Goal: Task Accomplishment & Management: Manage account settings

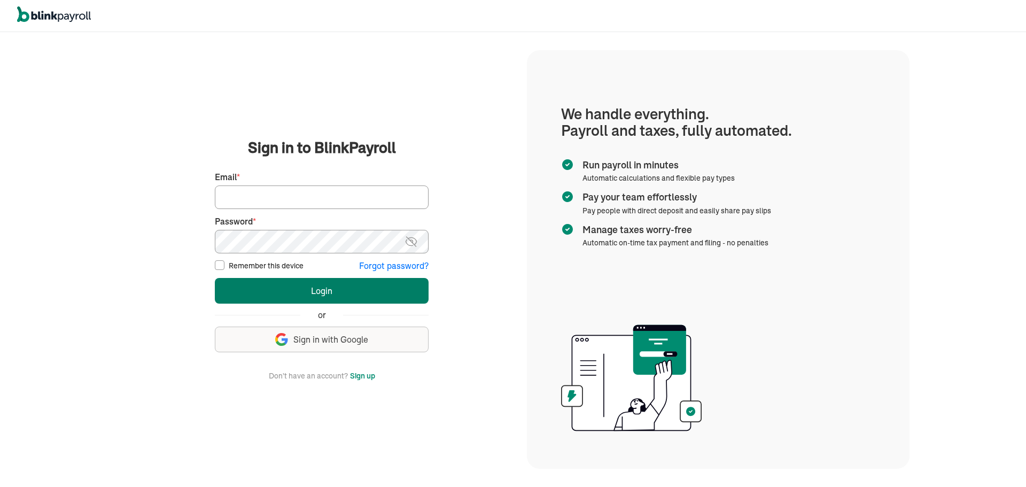
type input "jsaff122@gmail.com"
click at [237, 296] on button "Login" at bounding box center [322, 291] width 214 height 26
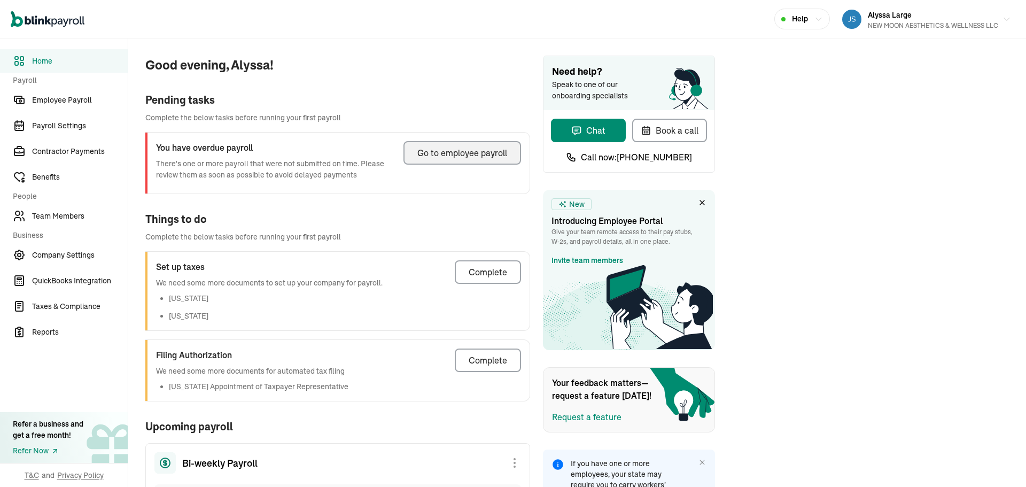
click at [462, 151] on div "Go to employee payroll" at bounding box center [462, 152] width 90 height 13
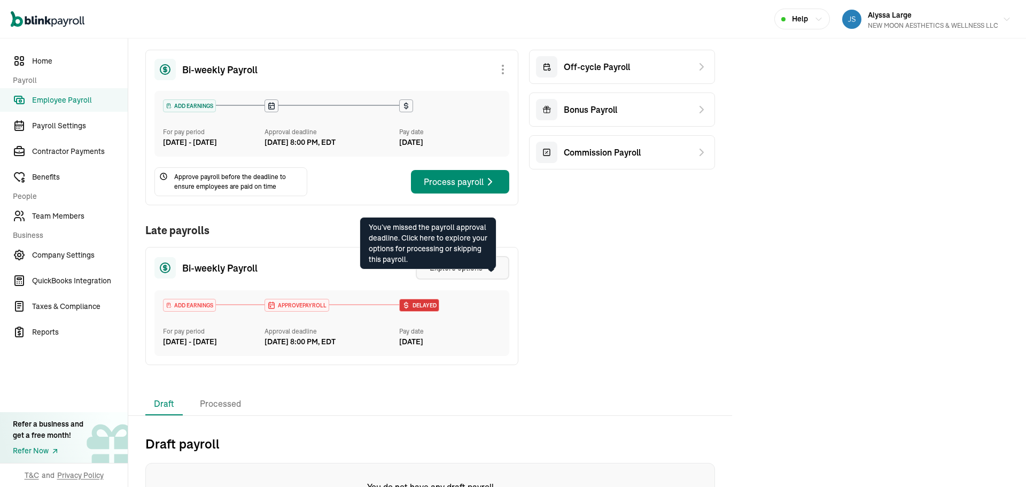
click at [493, 272] on icon "button" at bounding box center [491, 268] width 9 height 9
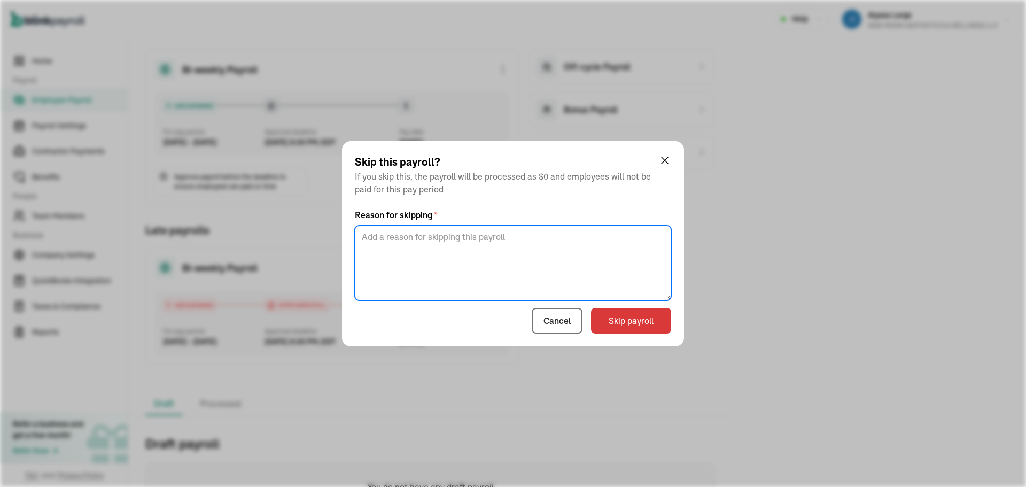
click at [514, 276] on textarea at bounding box center [513, 263] width 316 height 75
type textarea "skip"
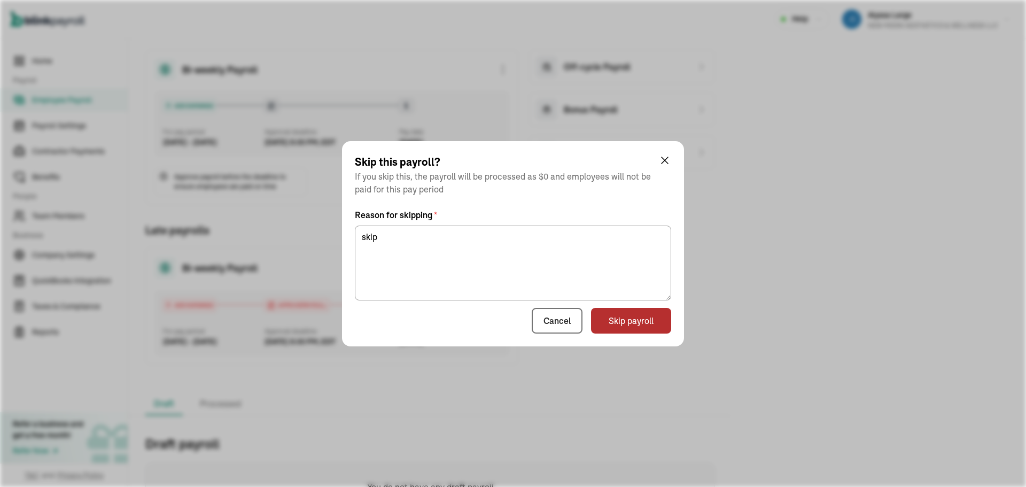
click at [630, 323] on button "Skip payroll" at bounding box center [631, 321] width 80 height 26
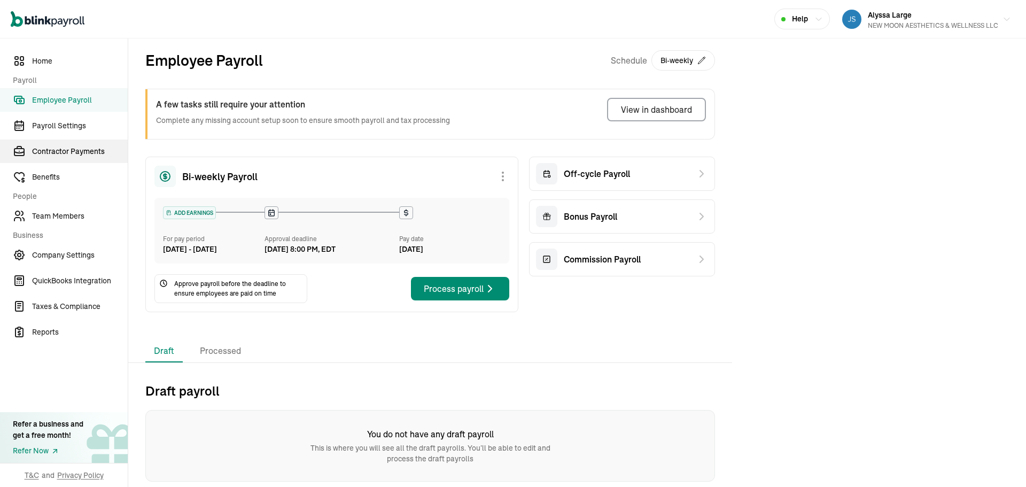
click at [72, 148] on span "Contractor Payments" at bounding box center [80, 151] width 96 height 11
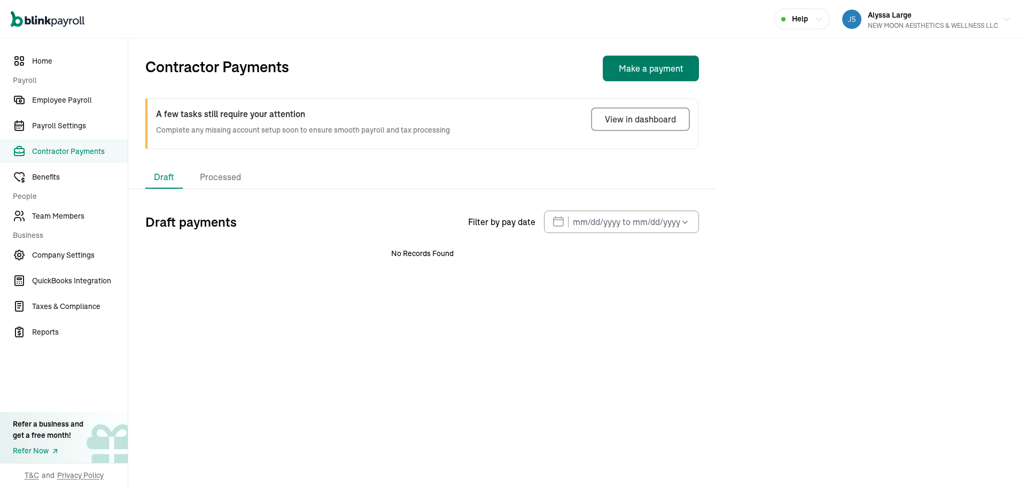
click at [646, 76] on button "Make a payment" at bounding box center [651, 69] width 96 height 26
select select "direct_deposit"
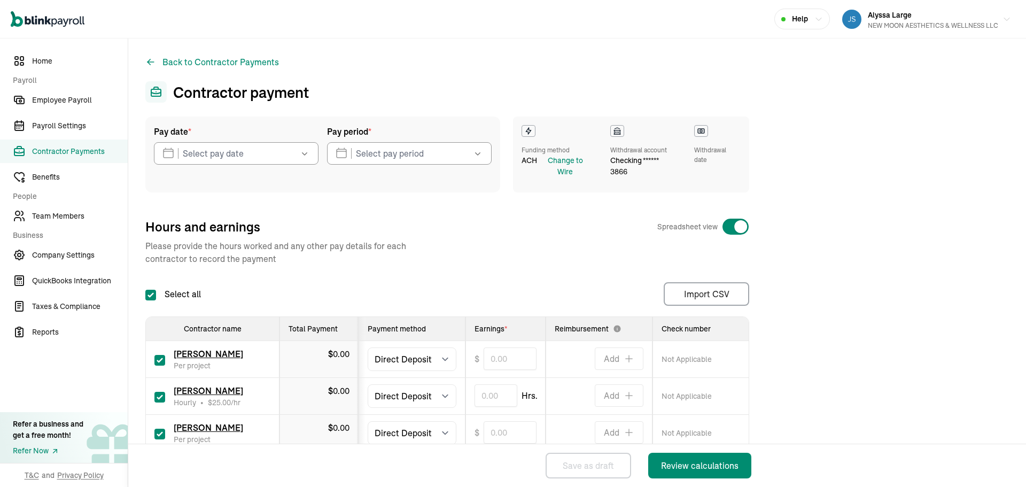
click at [151, 291] on input "Select all" at bounding box center [150, 295] width 11 height 11
checkbox input "false"
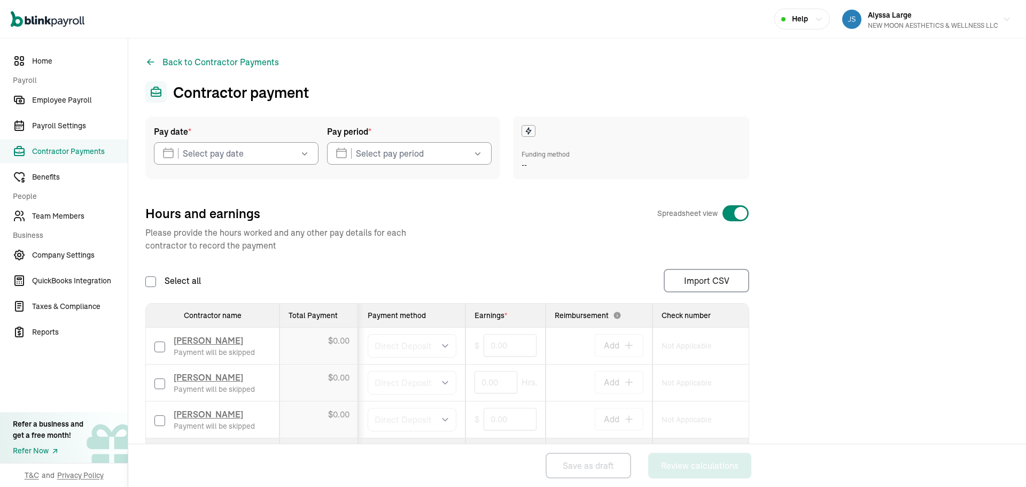
click at [161, 345] on input "checkbox" at bounding box center [159, 347] width 11 height 11
checkbox input "true"
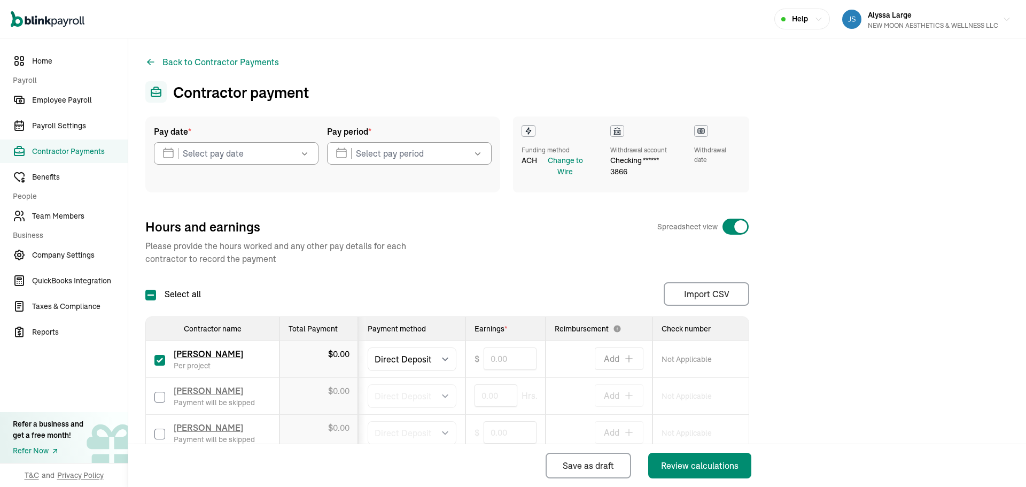
click at [160, 399] on input "checkbox" at bounding box center [159, 397] width 11 height 11
checkbox input "true"
click at [508, 361] on input "text" at bounding box center [510, 358] width 53 height 22
type input "100.00"
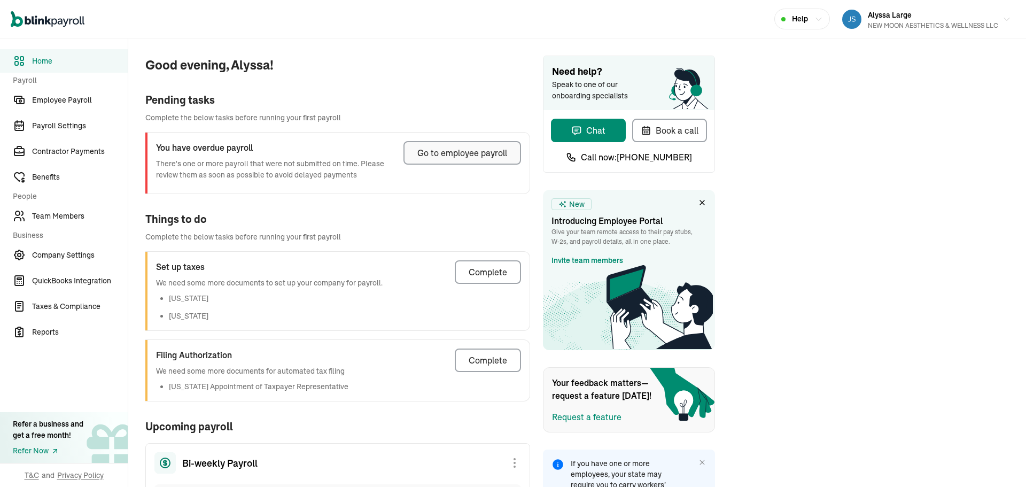
click at [462, 151] on div "Go to employee payroll" at bounding box center [462, 152] width 90 height 13
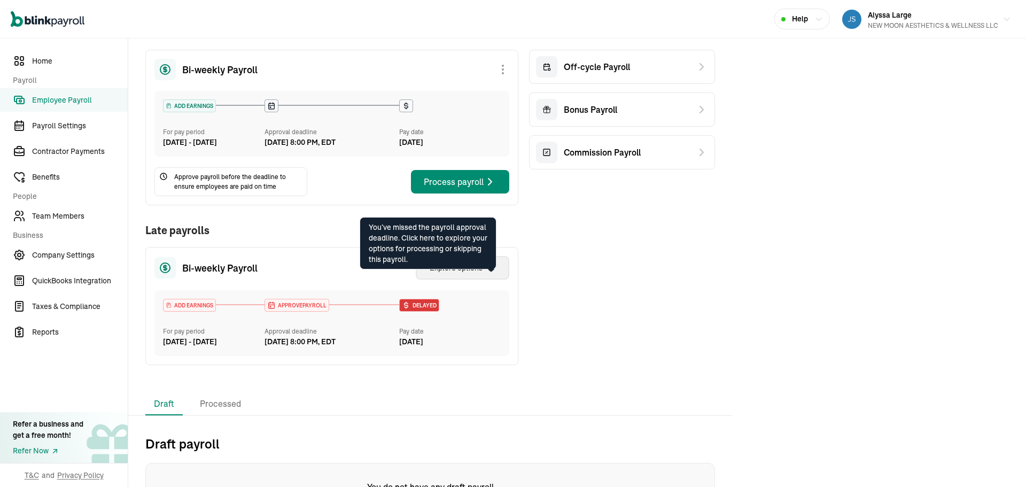
click at [493, 272] on icon "button" at bounding box center [491, 268] width 9 height 9
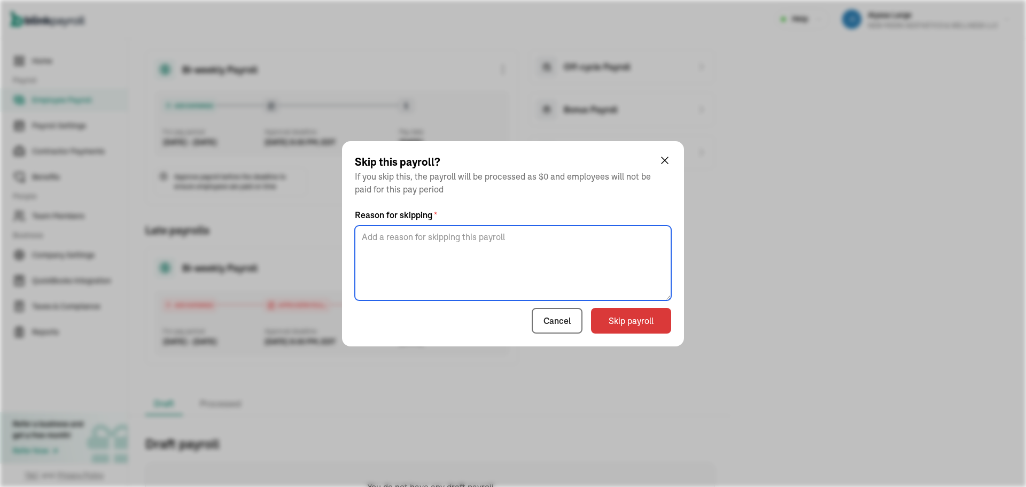
click at [514, 276] on textarea at bounding box center [513, 263] width 316 height 75
type textarea "skip"
click at [630, 323] on button "Skip payroll" at bounding box center [631, 321] width 80 height 26
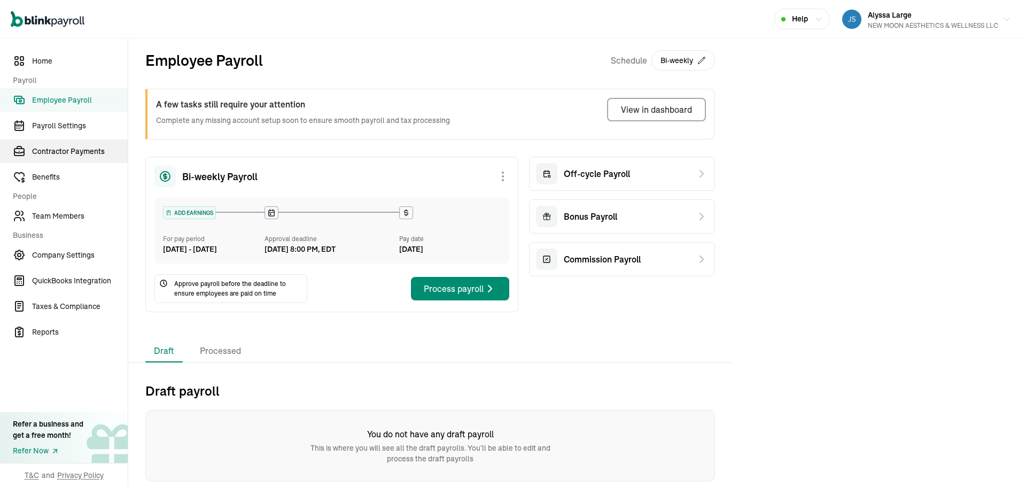
click at [72, 148] on span "Contractor Payments" at bounding box center [80, 151] width 96 height 11
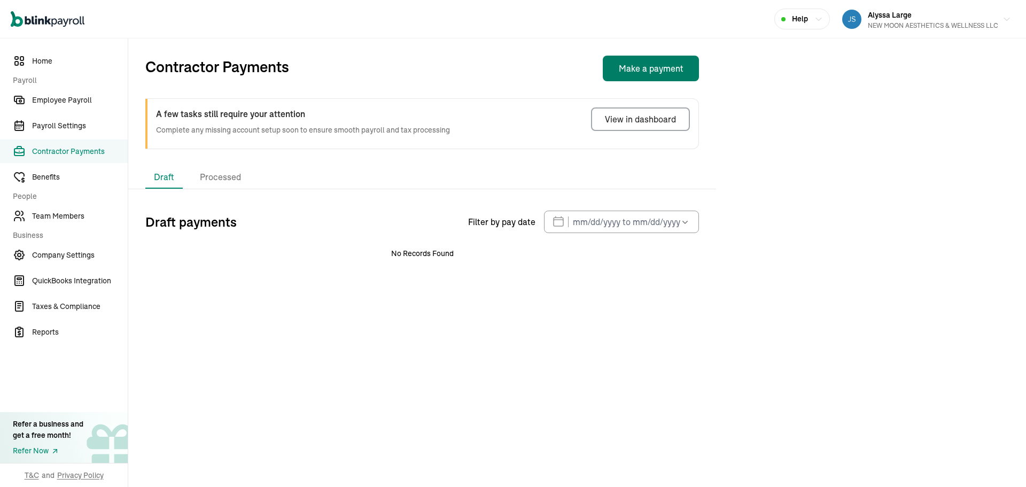
click at [646, 76] on button "Make a payment" at bounding box center [651, 69] width 96 height 26
select select "direct_deposit"
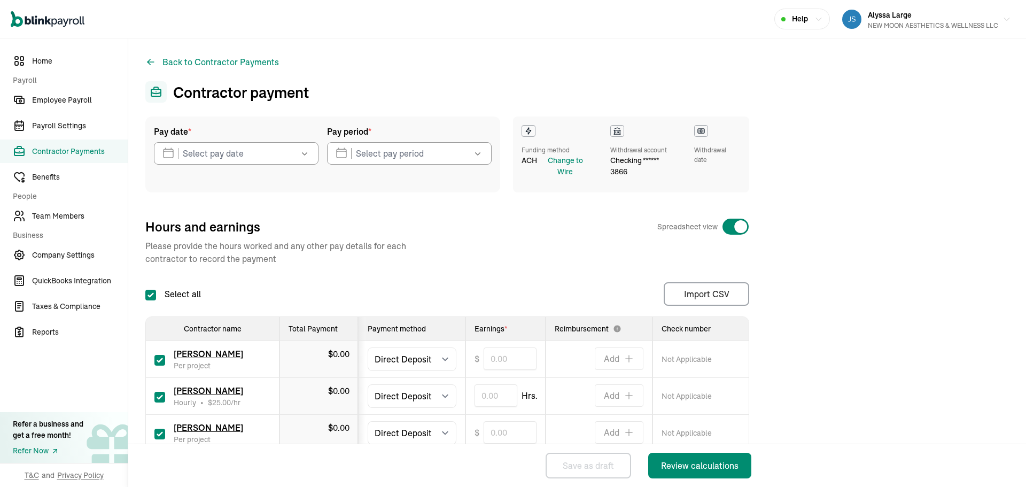
click at [151, 291] on input "Select all" at bounding box center [150, 295] width 11 height 11
checkbox input "false"
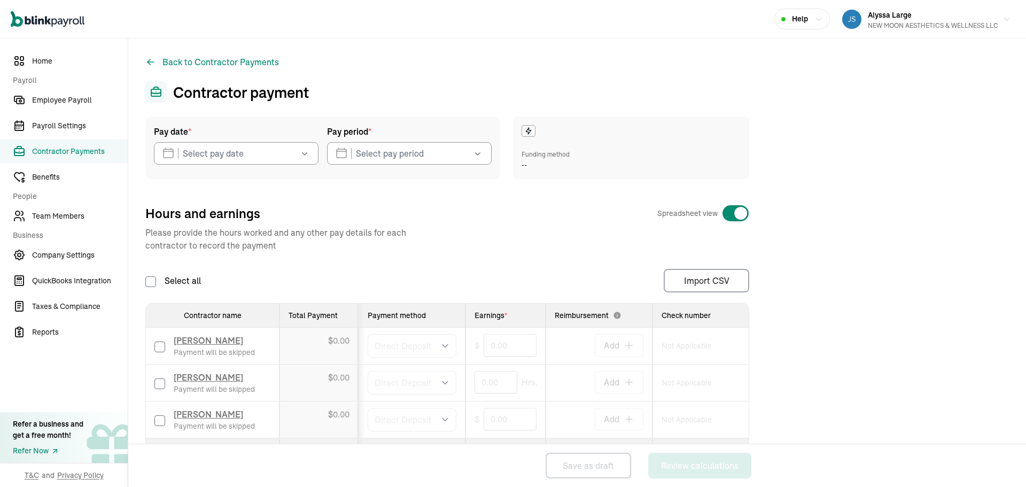
click at [161, 345] on input "checkbox" at bounding box center [159, 347] width 11 height 11
checkbox input "true"
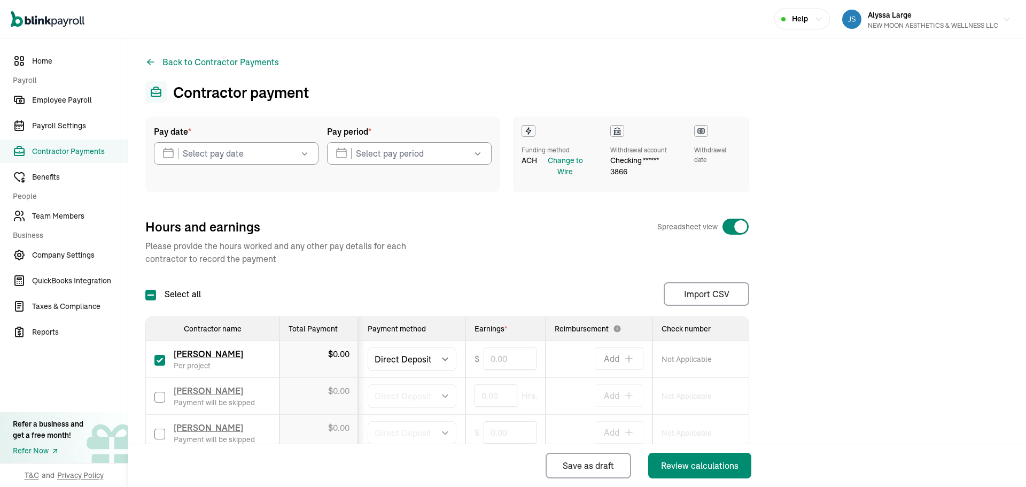
click at [160, 399] on input "checkbox" at bounding box center [159, 397] width 11 height 11
checkbox input "true"
click at [508, 361] on input "text" at bounding box center [510, 358] width 53 height 22
type input "100.00"
select select "direct_deposit"
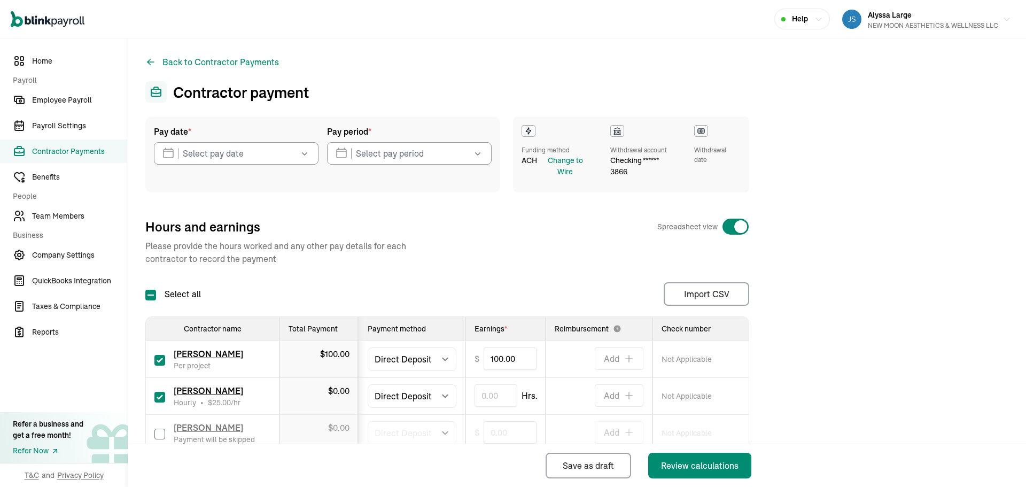
select select "direct_deposit"
click at [498, 397] on input "text" at bounding box center [496, 395] width 43 height 22
type input "2.00"
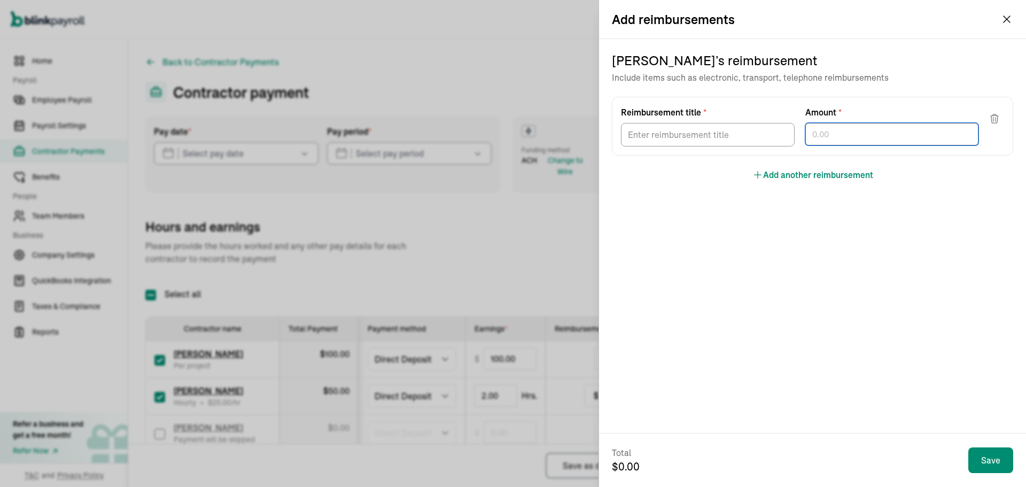
click at [840, 140] on input "text" at bounding box center [892, 134] width 174 height 22
type input "284.90"
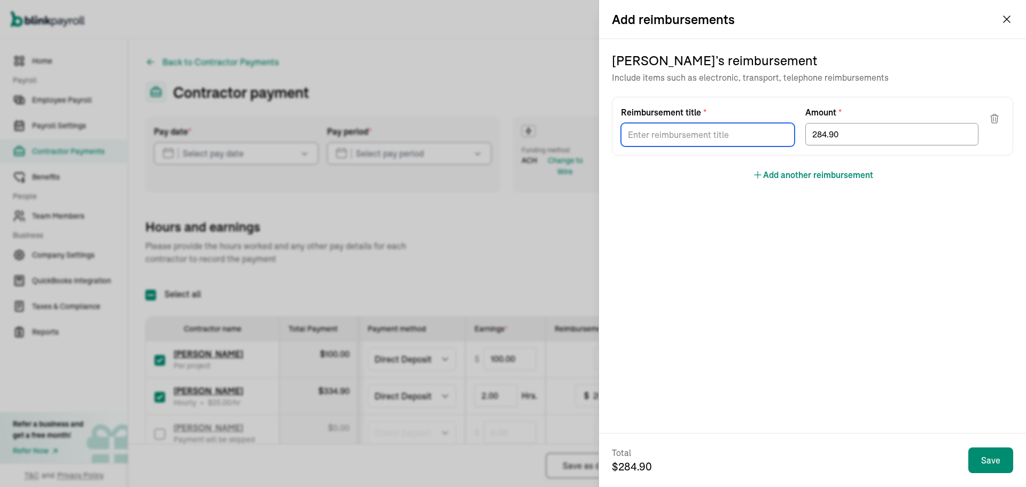
click at [686, 129] on input "Reimbursement title *" at bounding box center [708, 135] width 174 height 24
type input "Commission"
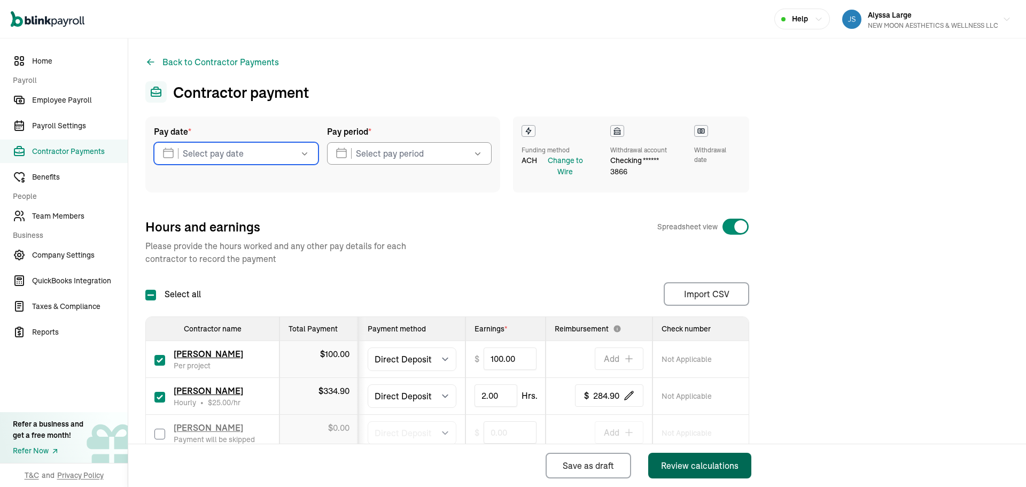
click at [725, 460] on div "Review calculations" at bounding box center [700, 465] width 78 height 13
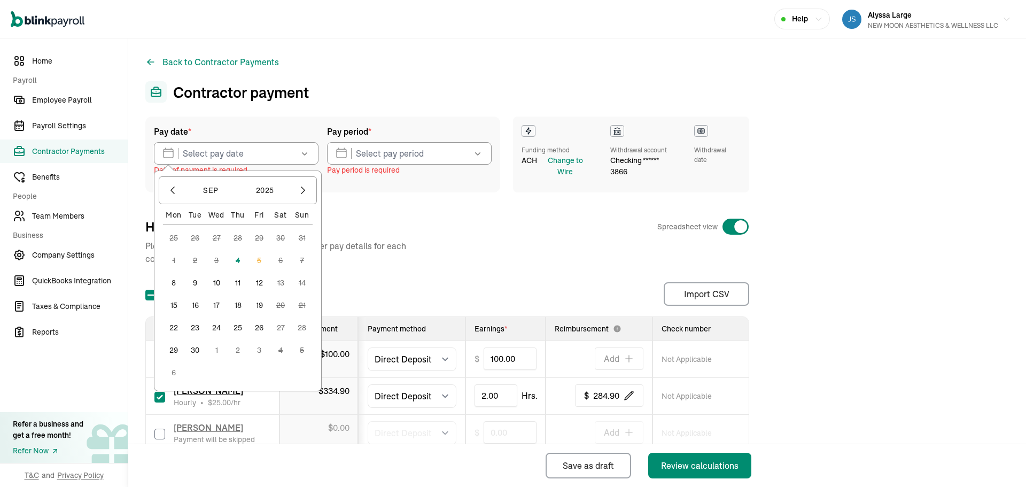
click at [171, 284] on button "8" at bounding box center [173, 282] width 21 height 21
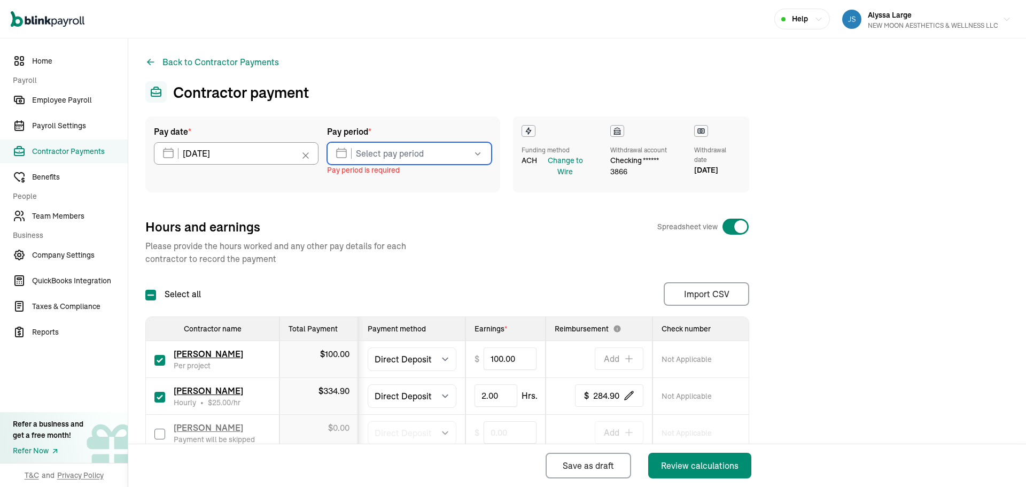
click at [357, 154] on input "text" at bounding box center [409, 153] width 165 height 22
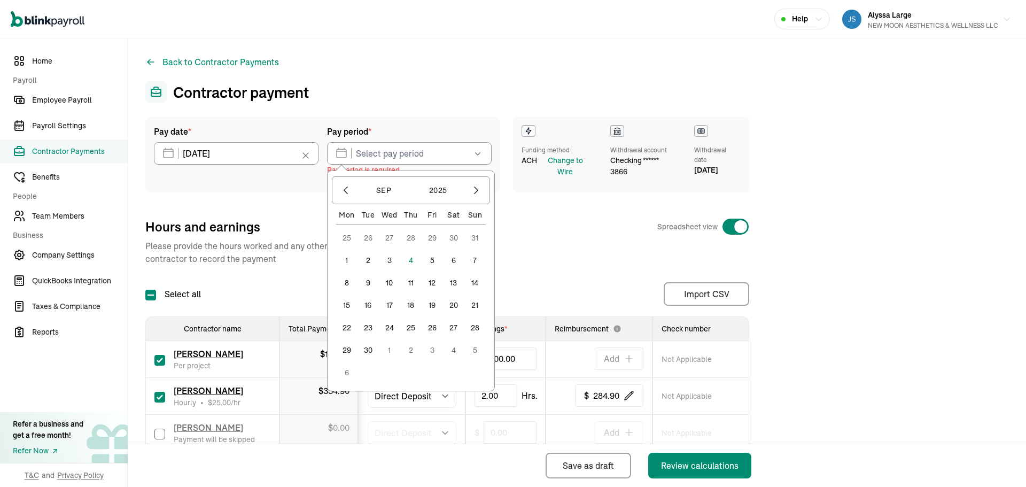
click at [452, 238] on button "30" at bounding box center [453, 237] width 21 height 21
click at [454, 351] on button "6" at bounding box center [453, 349] width 21 height 21
type input "[DATE] ~ [DATE]"
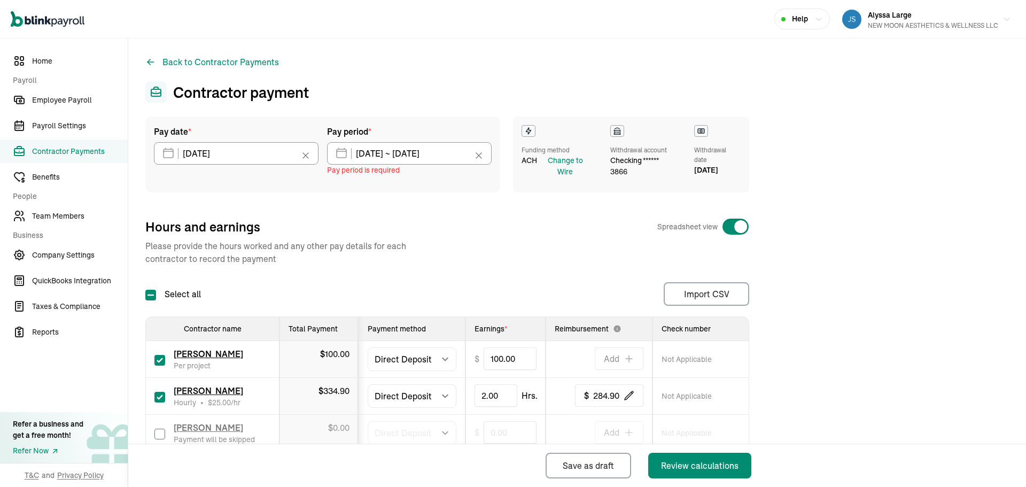
click at [505, 256] on div "Hours and earnings Spreadsheet view Please provide the hours worked and any oth…" at bounding box center [447, 241] width 604 height 47
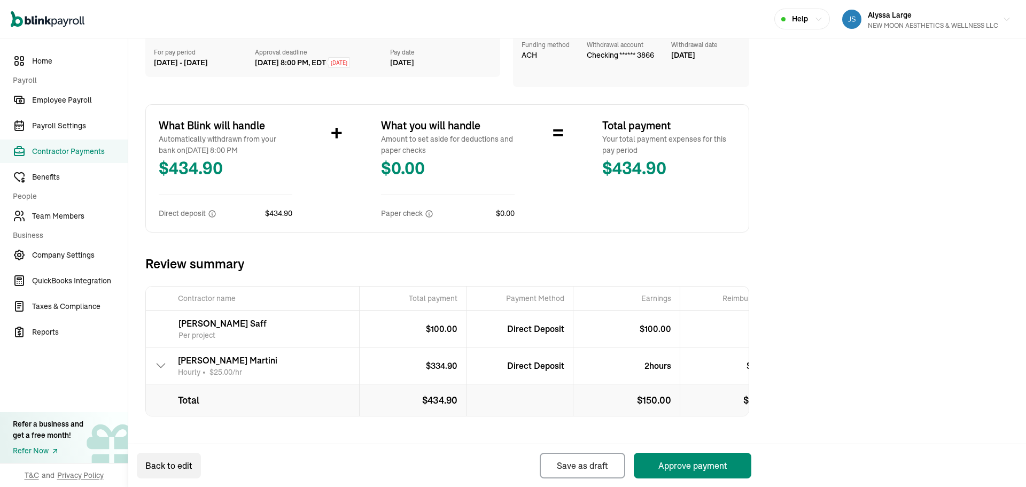
scroll to position [107, 0]
click at [684, 469] on button "Approve payment" at bounding box center [693, 466] width 118 height 26
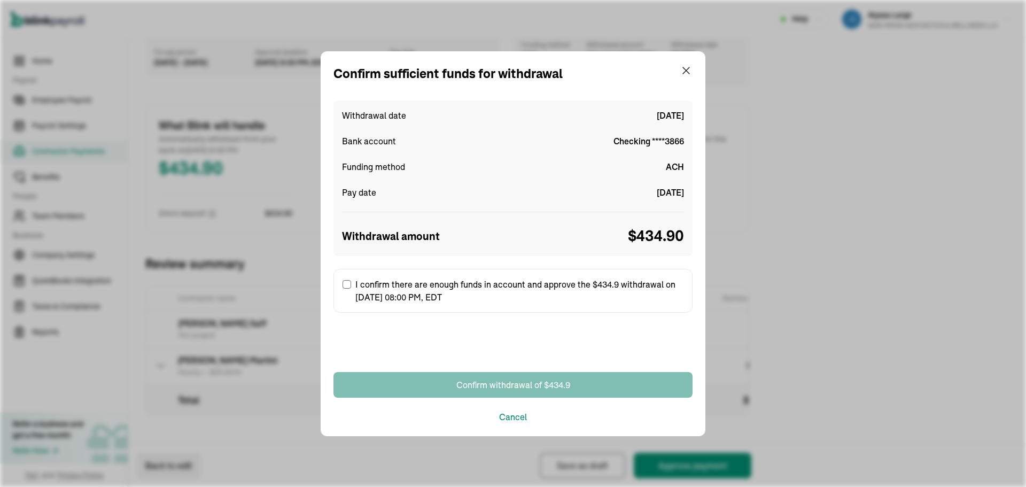
click at [349, 289] on label "I confirm there are enough funds in account and approve the $434.9 withdrawal o…" at bounding box center [513, 291] width 359 height 44
click at [349, 289] on input "I confirm there are enough funds in account and approve the $434.9 withdrawal o…" at bounding box center [347, 284] width 9 height 9
checkbox input "true"
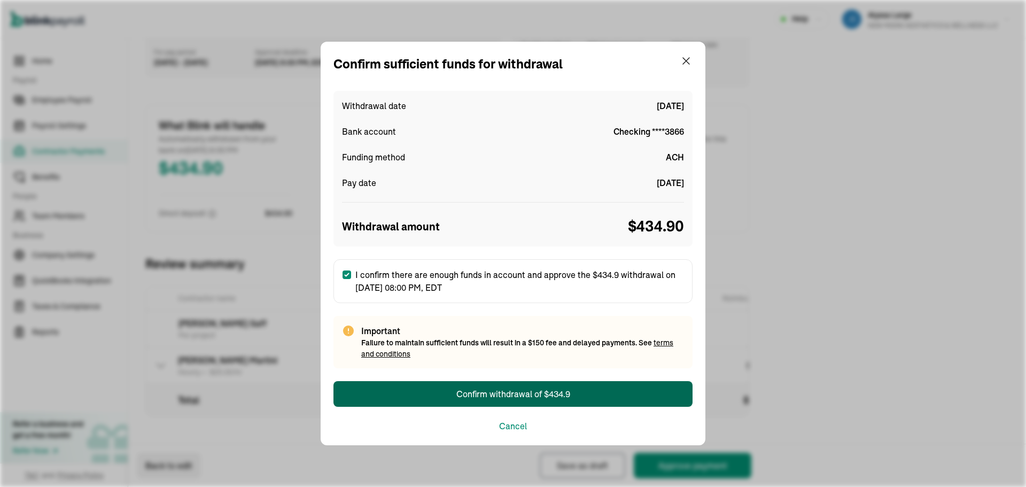
click at [434, 383] on button "Confirm withdrawal of $434.9" at bounding box center [513, 394] width 359 height 26
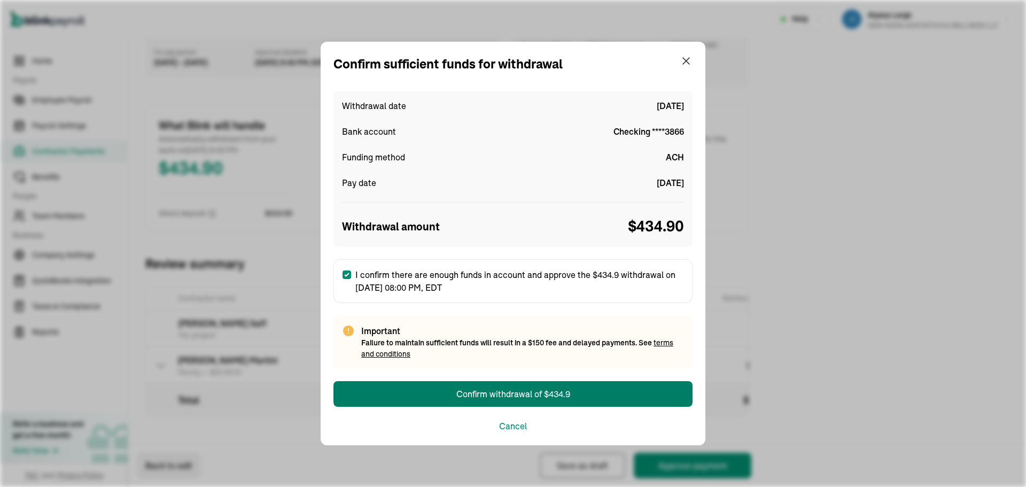
click at [432, 389] on button "Confirm withdrawal of $434.9" at bounding box center [513, 394] width 359 height 26
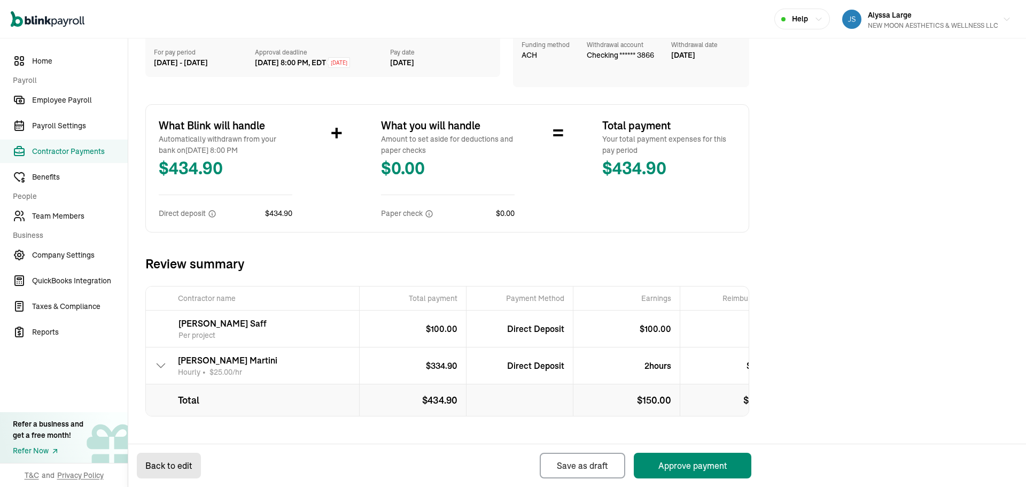
click at [193, 461] on button "Back to edit" at bounding box center [169, 466] width 64 height 26
select select "direct_deposit"
select select "manual"
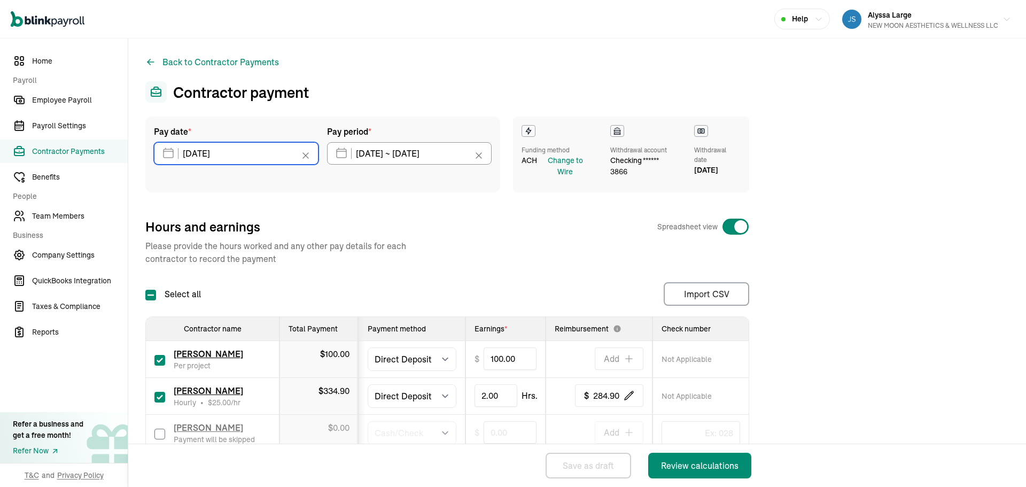
click at [288, 158] on input "[DATE]" at bounding box center [236, 153] width 165 height 22
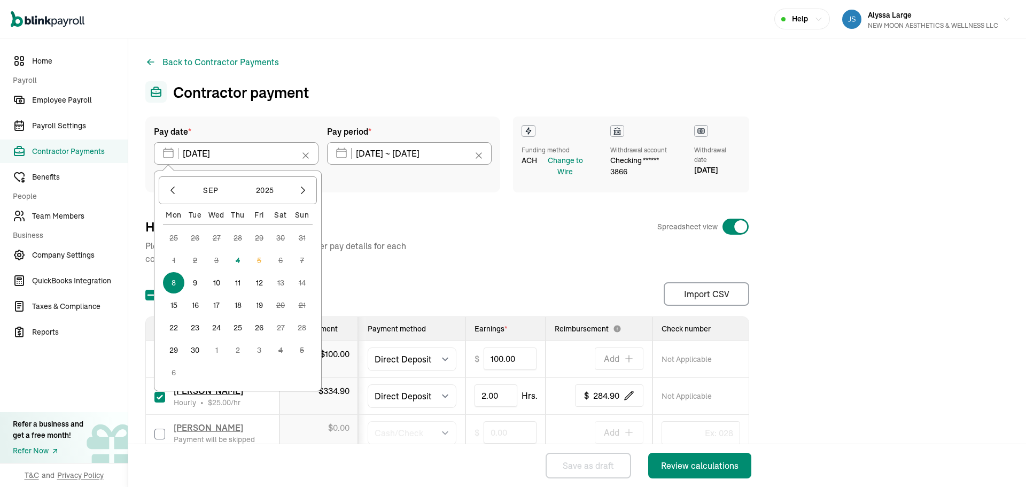
click at [194, 282] on button "9" at bounding box center [194, 282] width 21 height 21
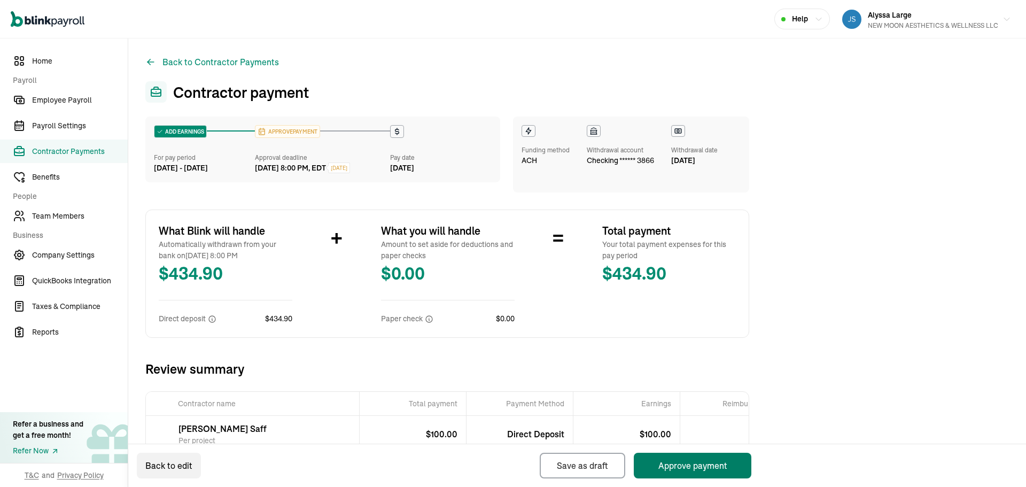
click at [663, 462] on button "Approve payment" at bounding box center [693, 466] width 118 height 26
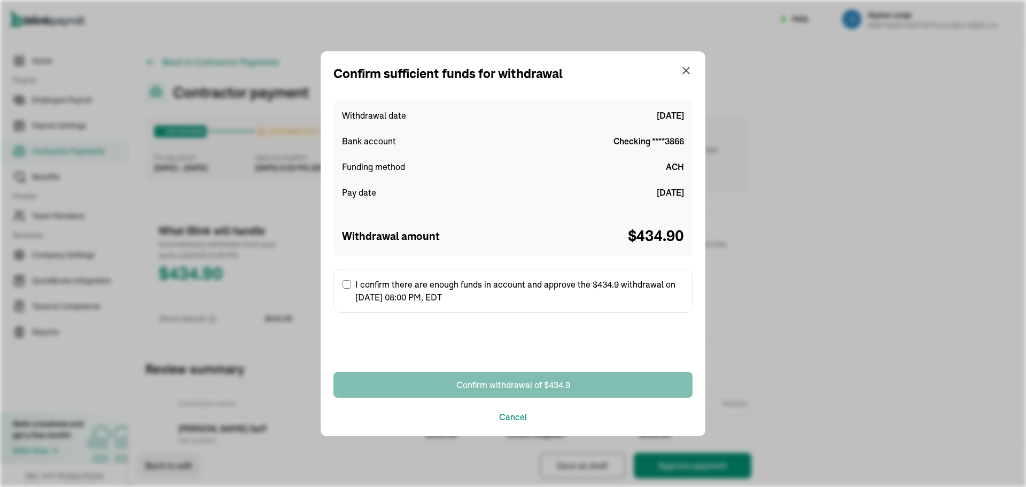
click at [350, 286] on input "I confirm there are enough funds in account and approve the $434.9 withdrawal o…" at bounding box center [347, 284] width 9 height 9
checkbox input "true"
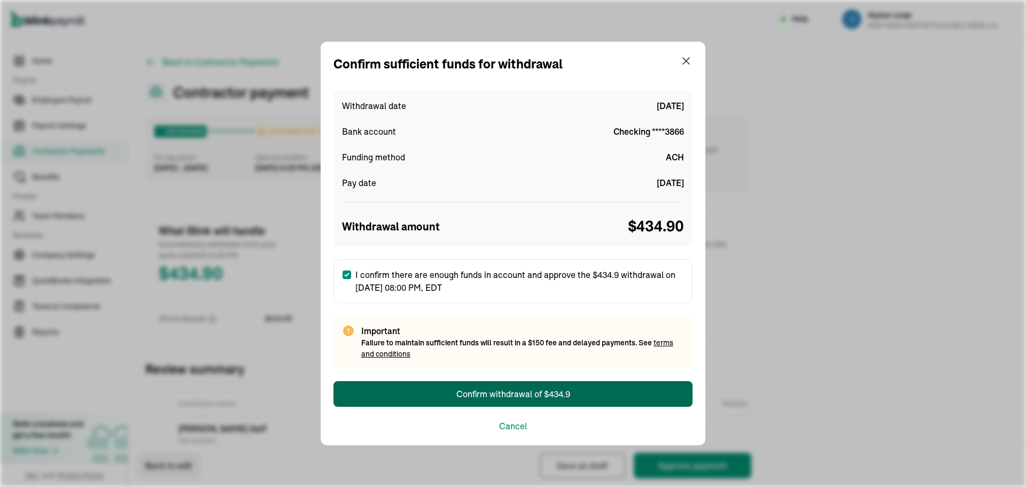
click at [433, 392] on button "Confirm withdrawal of $434.9" at bounding box center [513, 394] width 359 height 26
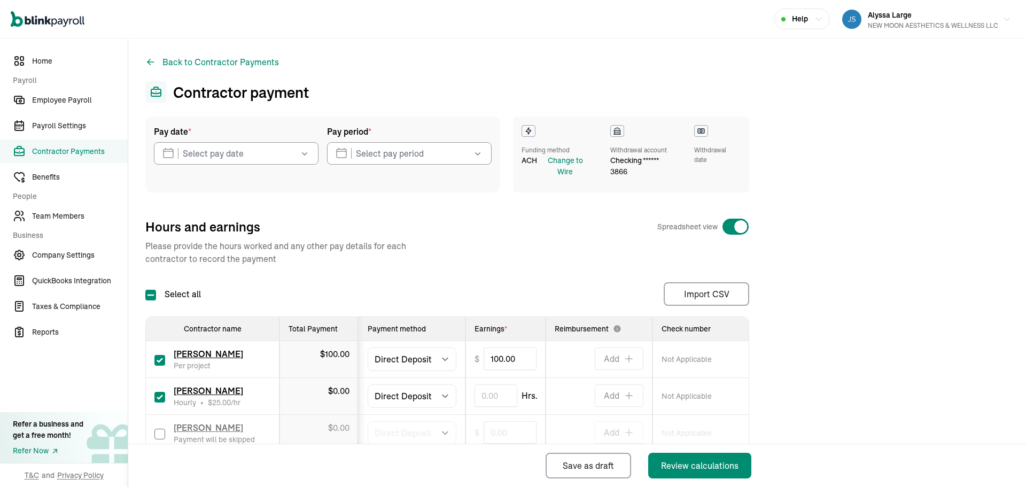
select select "direct_deposit"
click at [498, 397] on input "text" at bounding box center [496, 395] width 43 height 22
type input "2.00"
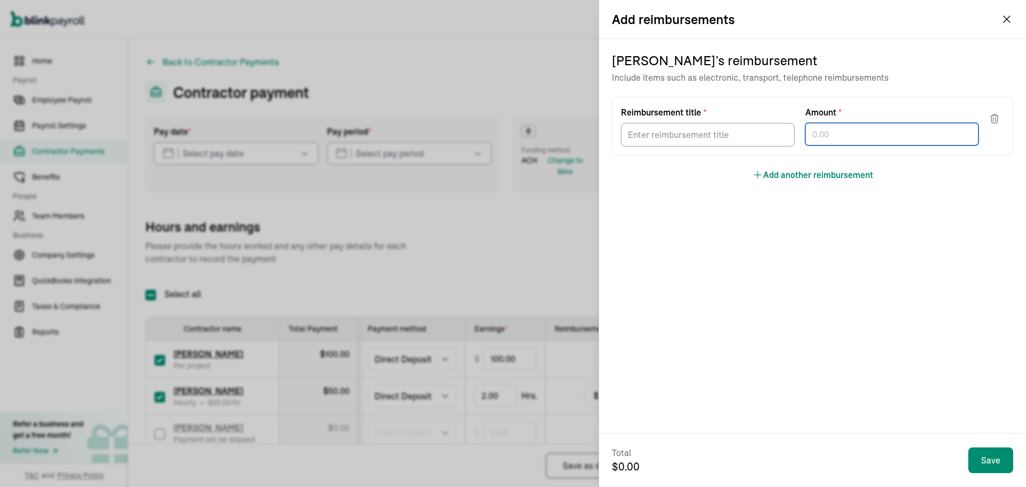
click at [840, 140] on input "text" at bounding box center [892, 134] width 174 height 22
type input "284.90"
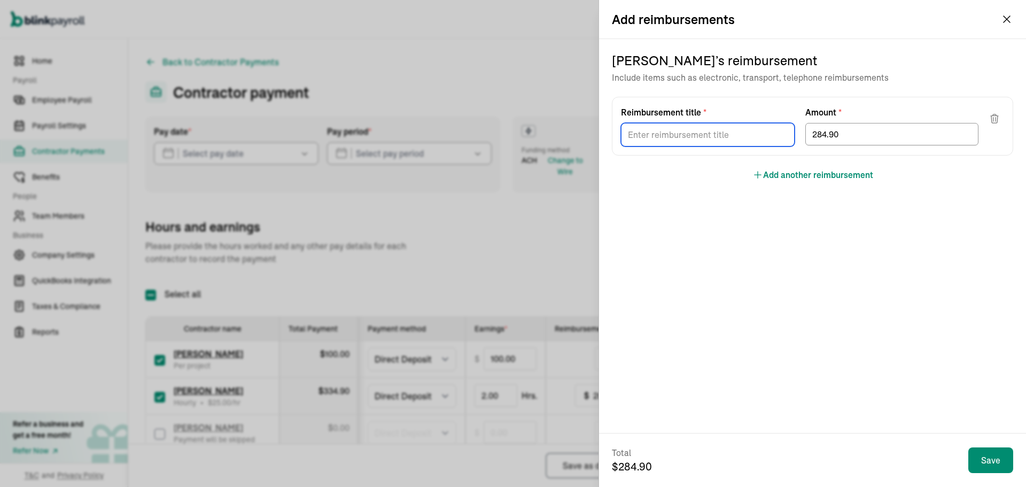
click at [686, 129] on input "Reimbursement title *" at bounding box center [708, 135] width 174 height 24
type input "Commission"
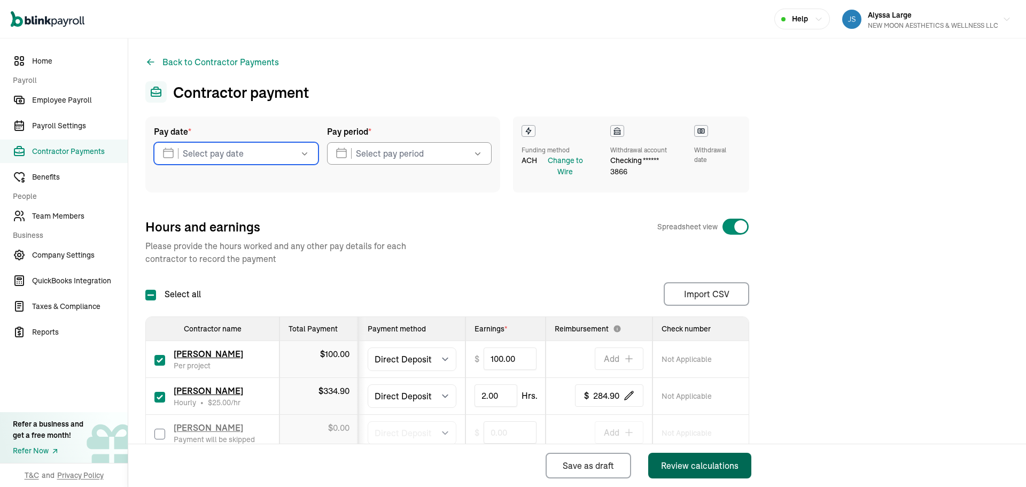
click at [725, 460] on div "Review calculations" at bounding box center [700, 465] width 78 height 13
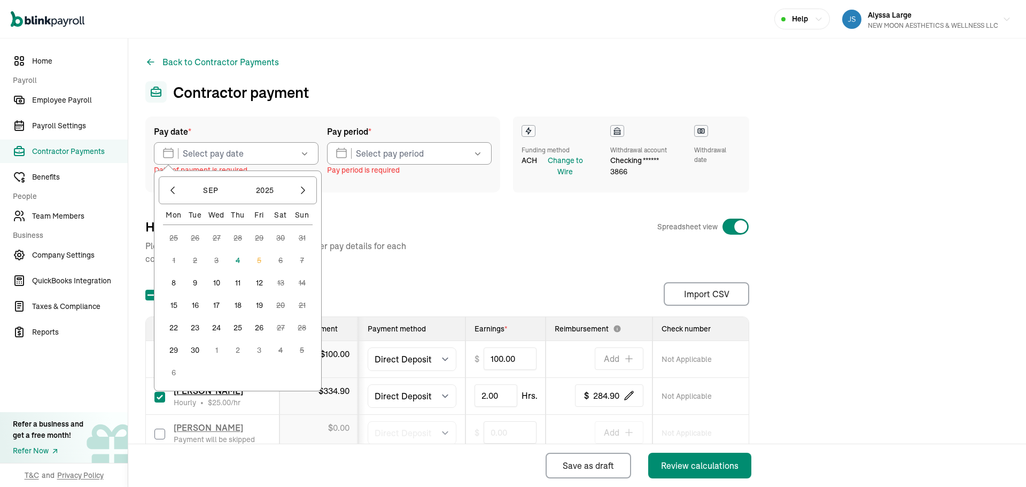
click at [171, 284] on button "8" at bounding box center [173, 282] width 21 height 21
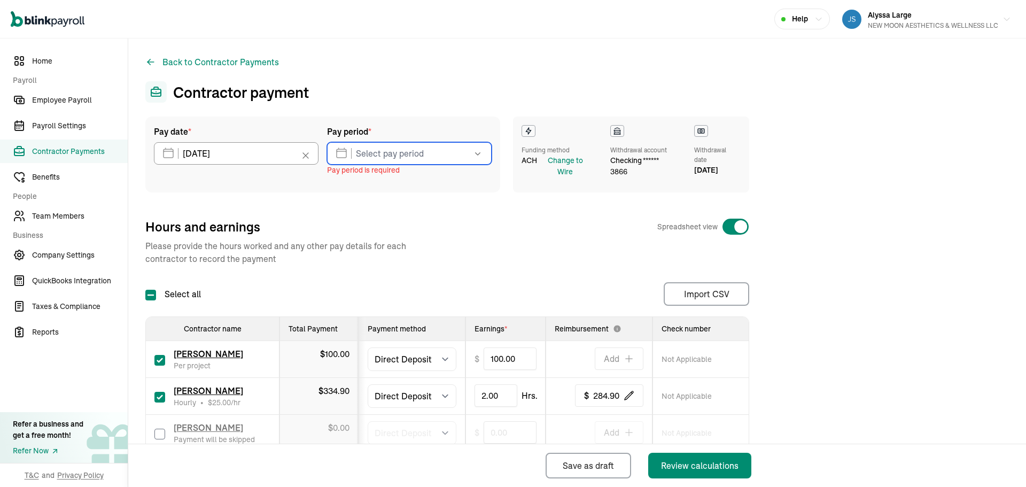
click at [357, 154] on input "text" at bounding box center [409, 153] width 165 height 22
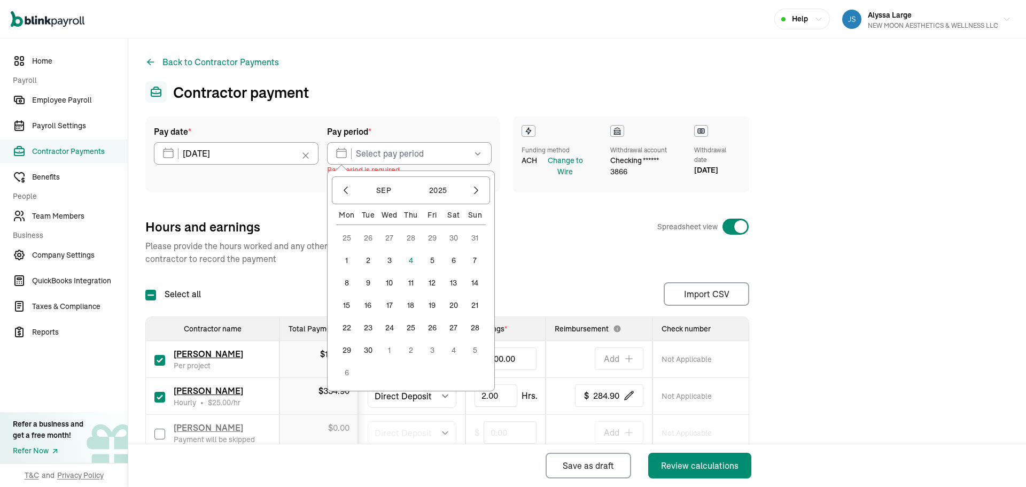
click at [452, 238] on button "30" at bounding box center [453, 237] width 21 height 21
click at [454, 351] on button "6" at bounding box center [453, 349] width 21 height 21
type input "[DATE] ~ [DATE]"
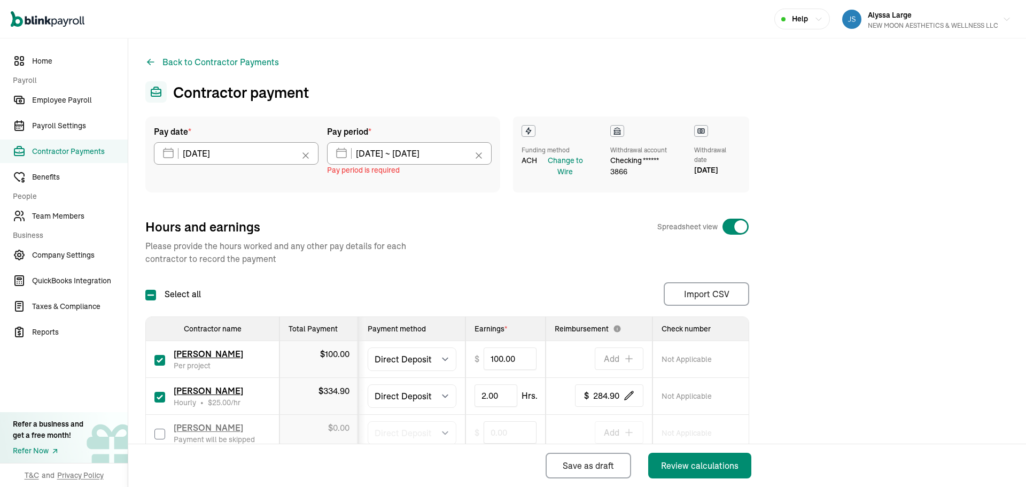
click at [505, 256] on div "Hours and earnings Spreadsheet view Please provide the hours worked and any oth…" at bounding box center [447, 241] width 604 height 47
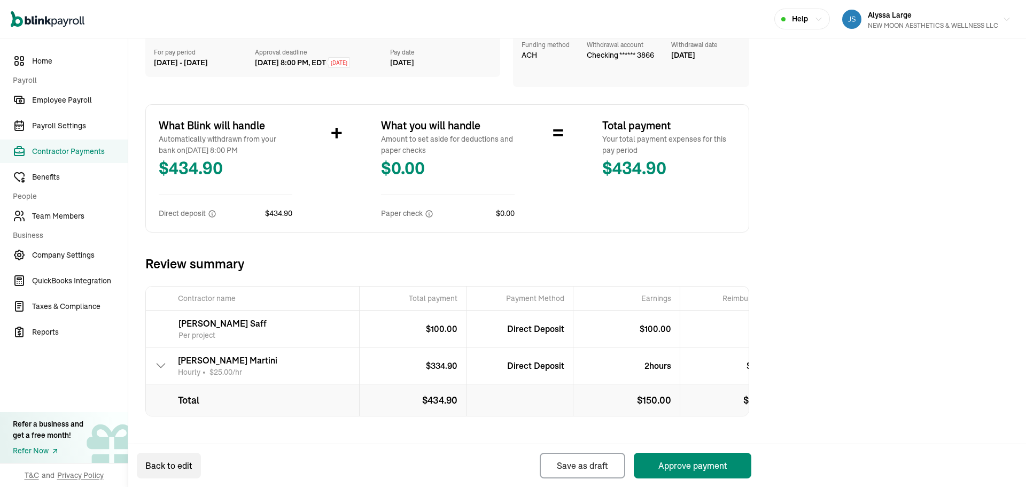
scroll to position [107, 0]
click at [684, 469] on button "Approve payment" at bounding box center [693, 466] width 118 height 26
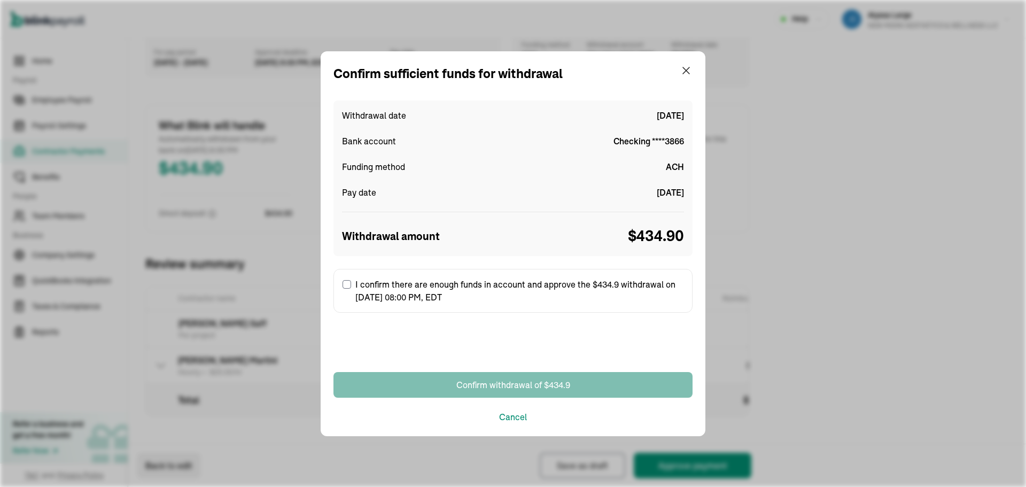
click at [349, 289] on label "I confirm there are enough funds in account and approve the $434.9 withdrawal o…" at bounding box center [513, 291] width 359 height 44
click at [349, 289] on input "I confirm there are enough funds in account and approve the $434.9 withdrawal o…" at bounding box center [347, 284] width 9 height 9
checkbox input "true"
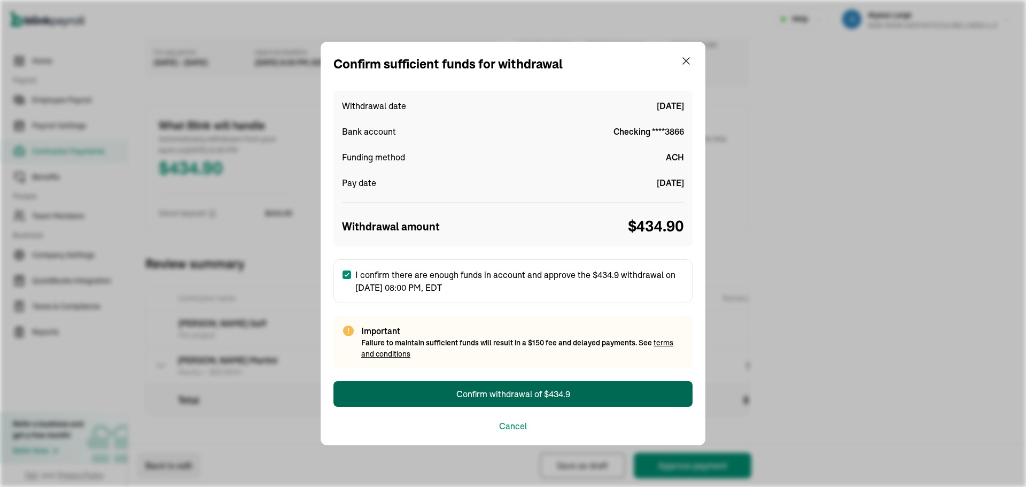
click at [434, 383] on button "Confirm withdrawal of $434.9" at bounding box center [513, 394] width 359 height 26
click at [432, 389] on button "Confirm withdrawal of $434.9" at bounding box center [513, 394] width 359 height 26
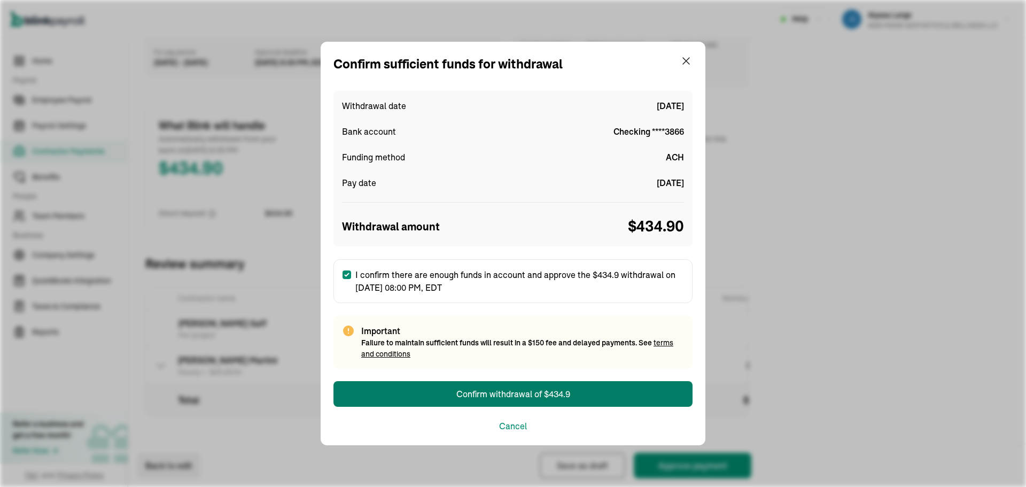
click at [432, 389] on button "Confirm withdrawal of $434.9" at bounding box center [513, 394] width 359 height 26
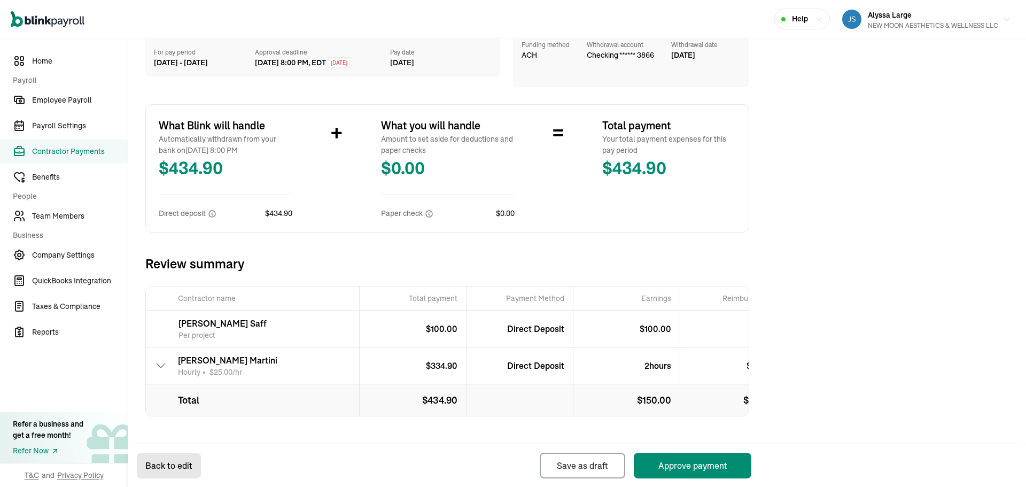
click at [193, 461] on button "Back to edit" at bounding box center [169, 466] width 64 height 26
select select "direct_deposit"
select select "manual"
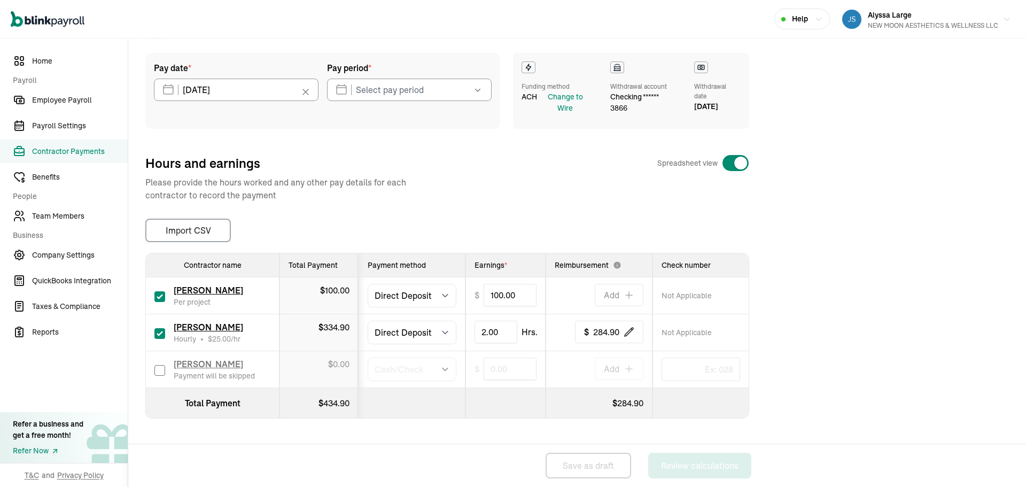
type input "[DATE] ~ [DATE]"
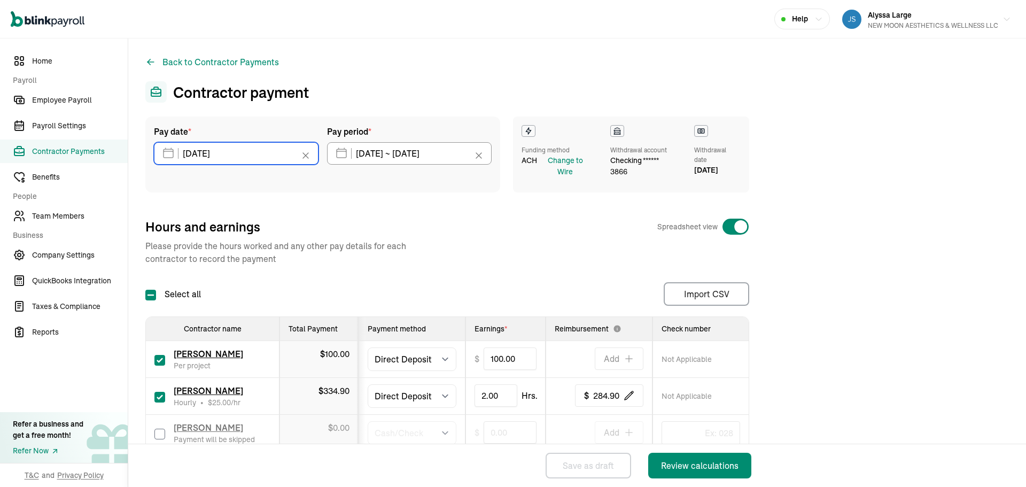
click at [288, 158] on input "[DATE]" at bounding box center [236, 153] width 165 height 22
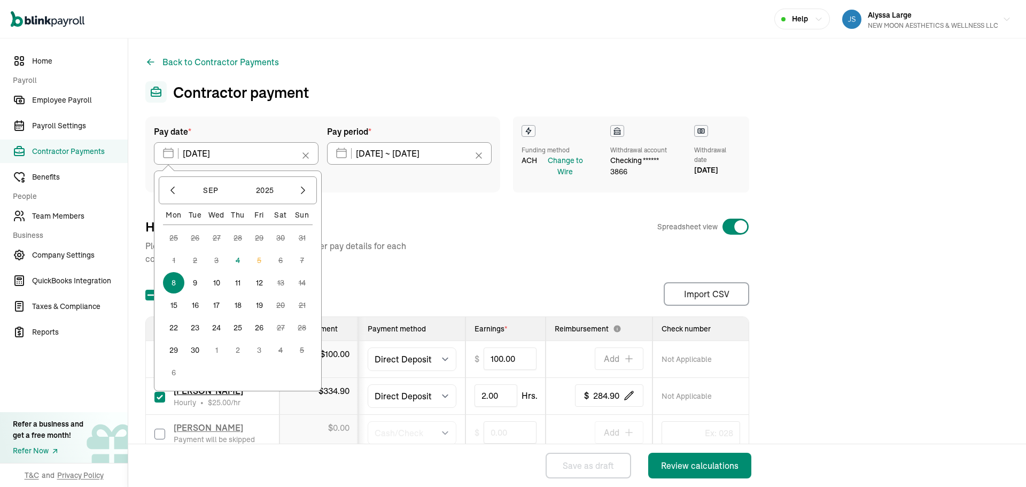
click at [194, 282] on button "9" at bounding box center [194, 282] width 21 height 21
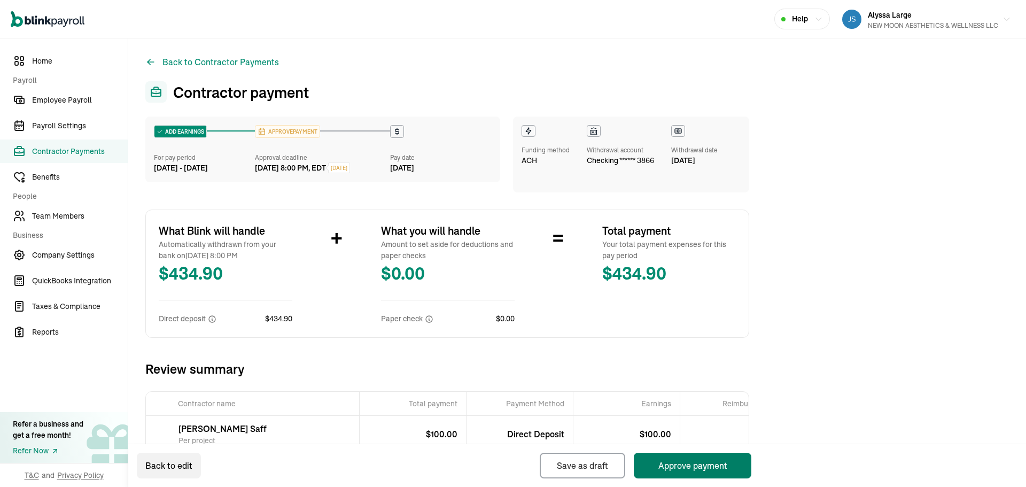
click at [663, 462] on button "Approve payment" at bounding box center [693, 466] width 118 height 26
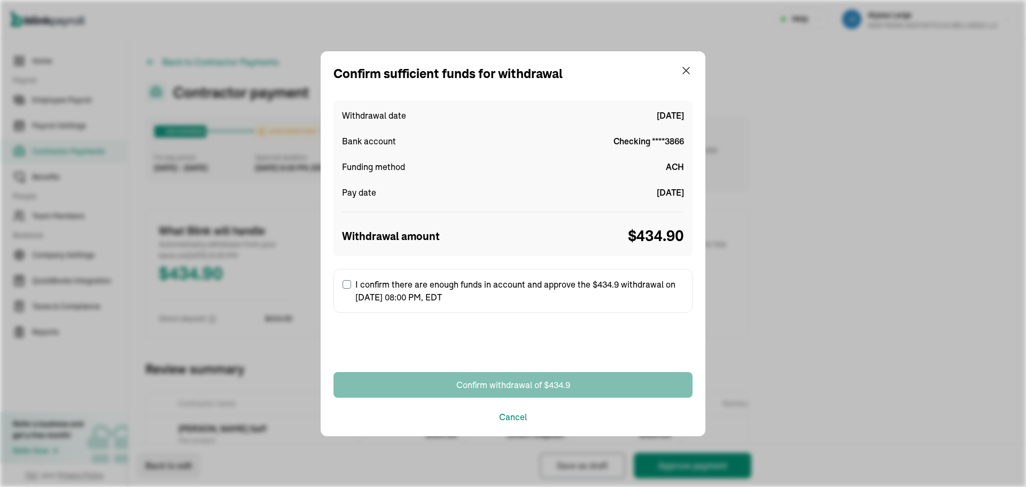
click at [350, 286] on input "I confirm there are enough funds in account and approve the $434.9 withdrawal o…" at bounding box center [347, 284] width 9 height 9
checkbox input "true"
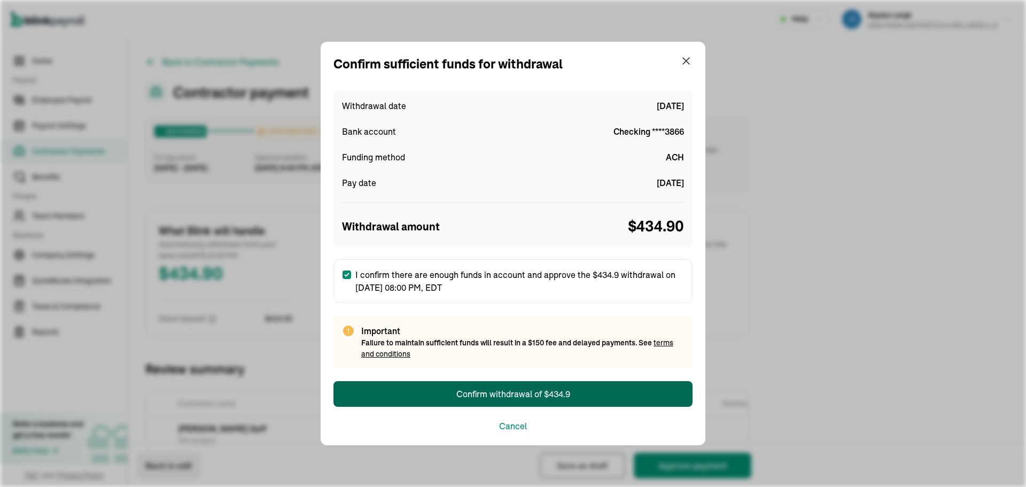
click at [433, 392] on button "Confirm withdrawal of $434.9" at bounding box center [513, 394] width 359 height 26
